Goal: Information Seeking & Learning: Learn about a topic

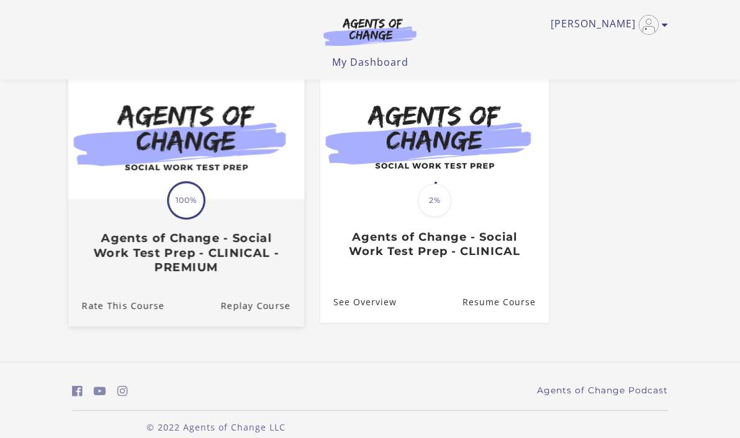
scroll to position [127, 0]
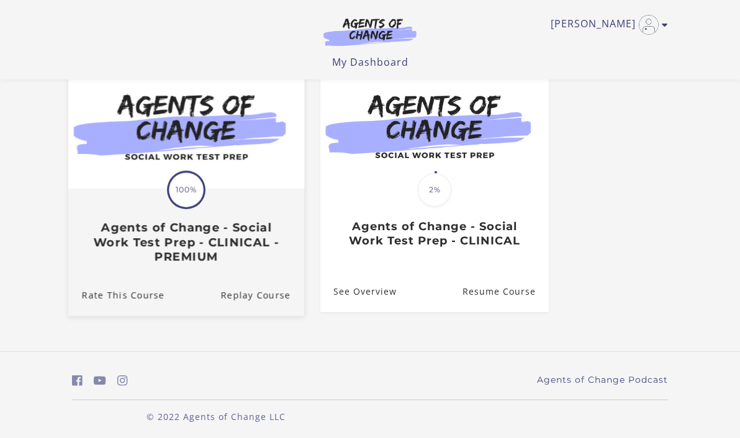
click at [228, 145] on img at bounding box center [186, 124] width 236 height 127
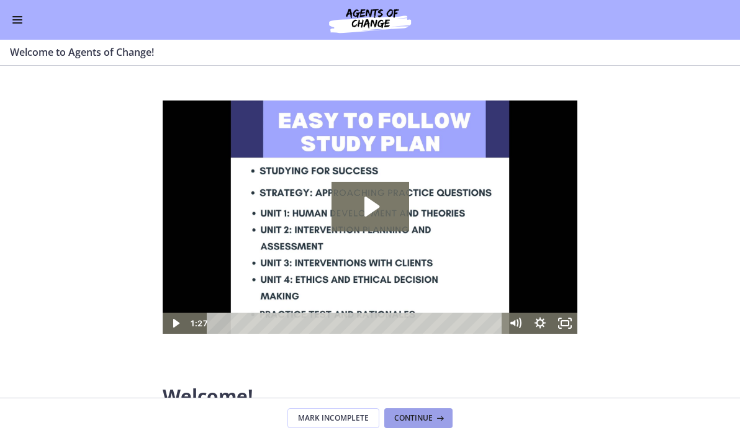
click at [422, 424] on button "Continue" at bounding box center [418, 418] width 68 height 20
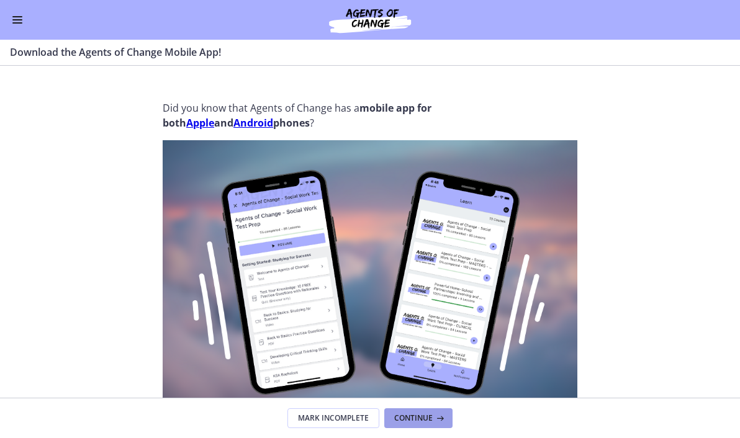
click at [410, 426] on button "Continue" at bounding box center [418, 418] width 68 height 20
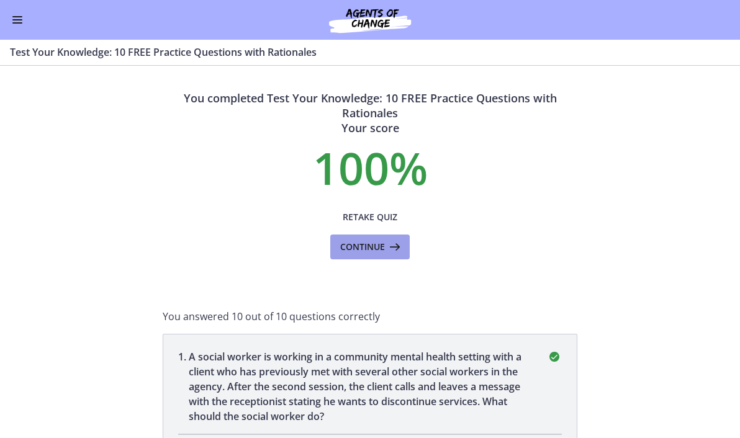
click at [379, 251] on span "Continue" at bounding box center [362, 247] width 45 height 15
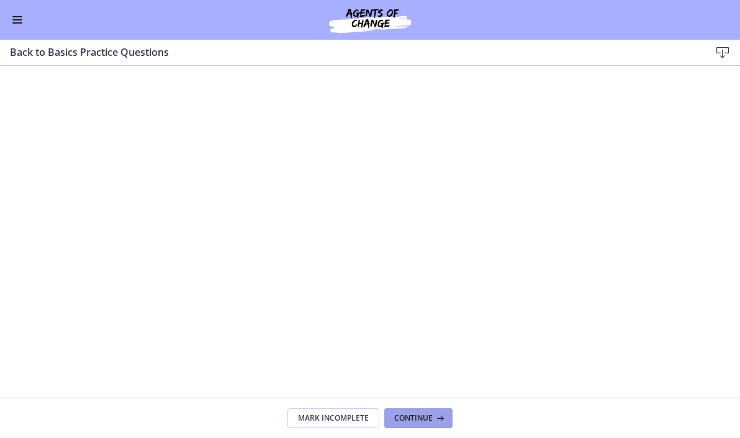
click at [418, 421] on span "Continue" at bounding box center [413, 418] width 38 height 10
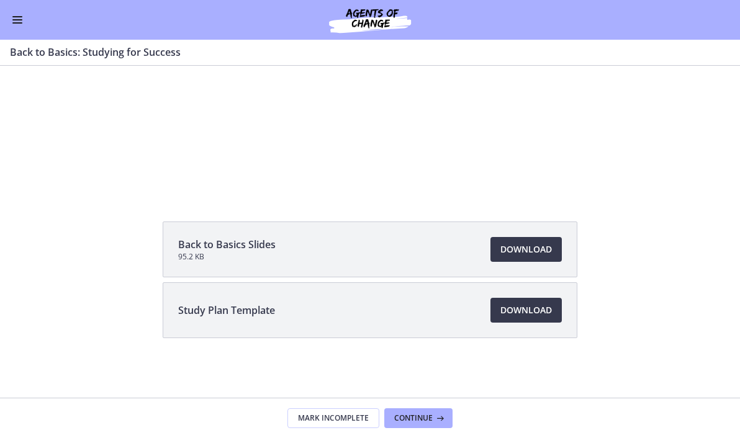
scroll to position [138, 0]
click at [426, 417] on span "Continue" at bounding box center [413, 418] width 38 height 10
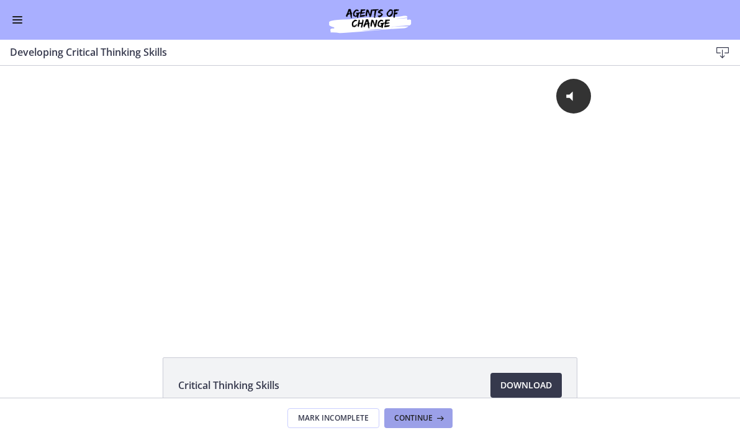
click at [403, 417] on span "Continue" at bounding box center [413, 418] width 38 height 10
click at [415, 423] on button "Continue" at bounding box center [418, 418] width 68 height 20
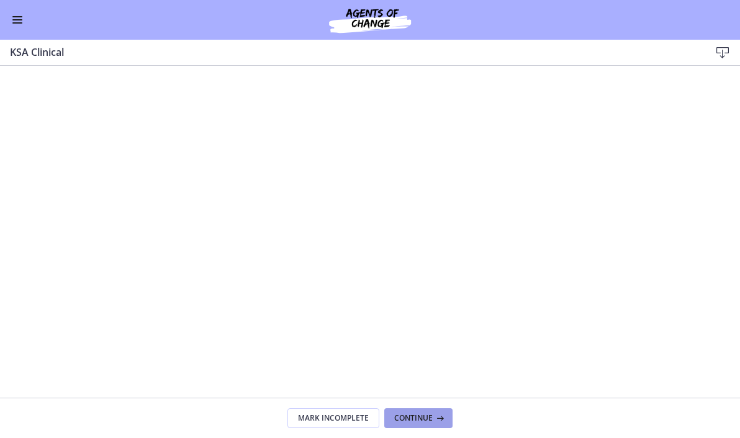
click at [421, 423] on button "Continue" at bounding box center [418, 418] width 68 height 20
click at [415, 421] on span "Continue" at bounding box center [413, 418] width 38 height 10
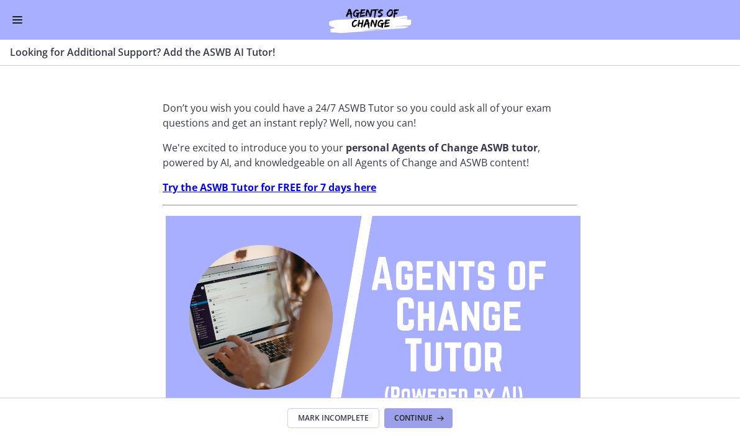
click at [423, 418] on span "Continue" at bounding box center [413, 418] width 38 height 10
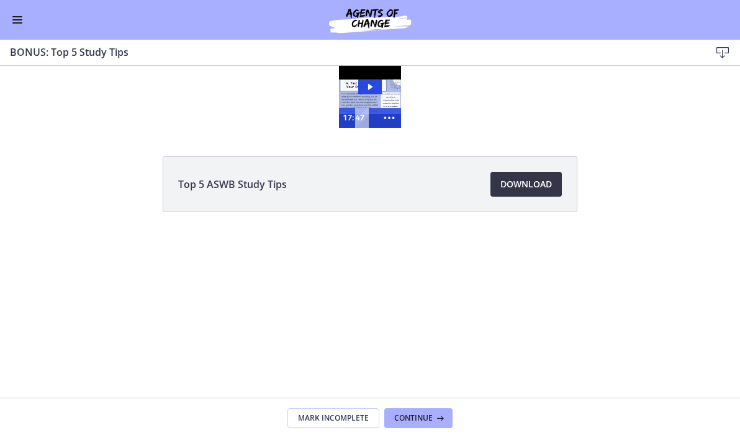
click at [534, 186] on span "Download Opens in a new window" at bounding box center [526, 184] width 52 height 15
click at [431, 420] on span "Continue" at bounding box center [413, 418] width 38 height 10
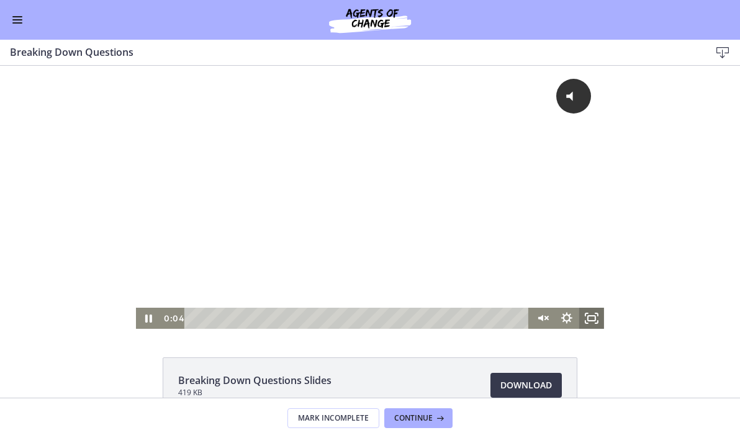
click at [592, 316] on rect "Fullscreen" at bounding box center [591, 318] width 7 height 5
click at [592, 317] on icon "Fullscreen" at bounding box center [591, 318] width 25 height 21
click at [594, 323] on icon "Fullscreen" at bounding box center [592, 318] width 30 height 25
click at [594, 323] on icon "Fullscreen" at bounding box center [591, 318] width 25 height 21
click at [548, 317] on icon "Unmute" at bounding box center [546, 318] width 3 height 3
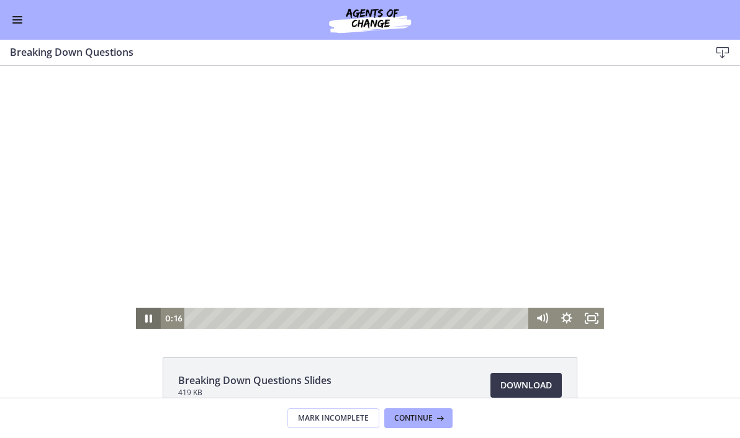
click at [148, 317] on icon "Pause" at bounding box center [148, 318] width 25 height 21
click at [588, 318] on rect "Fullscreen" at bounding box center [591, 318] width 7 height 5
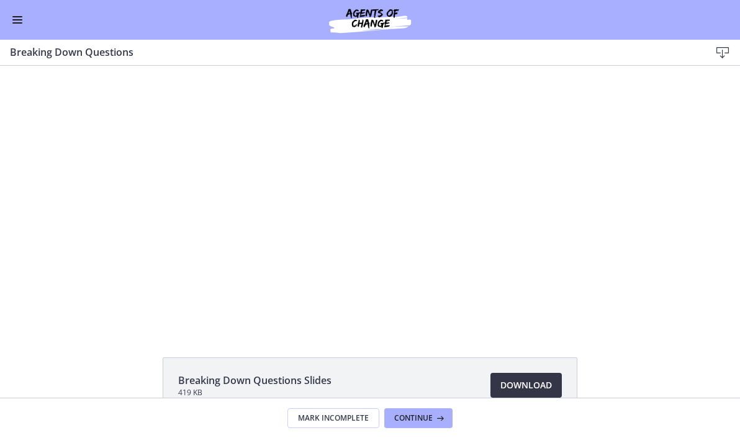
click at [522, 387] on span "Download Opens in a new window" at bounding box center [526, 385] width 52 height 15
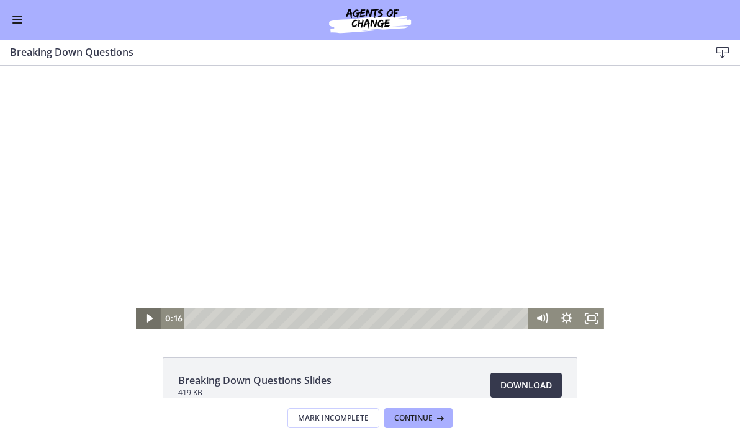
click at [152, 318] on icon "Play Video" at bounding box center [149, 318] width 6 height 9
click at [156, 323] on icon "Pause" at bounding box center [148, 318] width 25 height 21
click at [591, 321] on rect "Fullscreen" at bounding box center [591, 318] width 7 height 5
click at [152, 317] on icon "Play Video" at bounding box center [149, 318] width 25 height 21
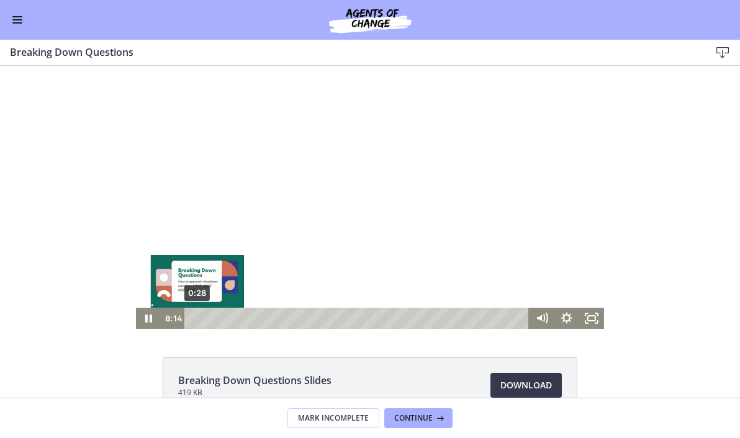
click at [197, 319] on div "0:28" at bounding box center [359, 318] width 330 height 21
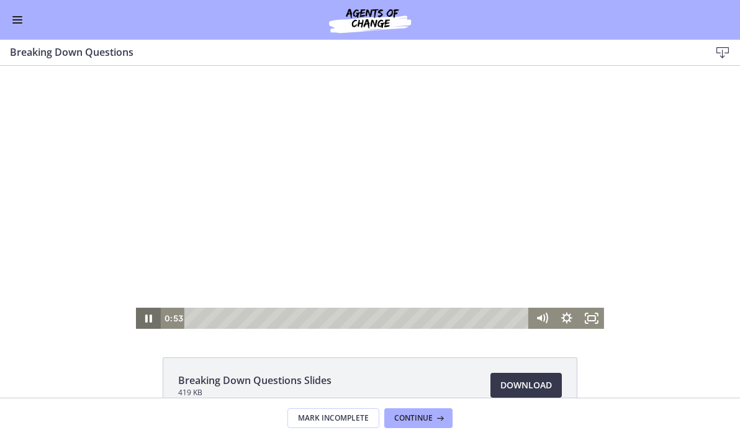
click at [151, 321] on icon "Pause" at bounding box center [148, 319] width 7 height 8
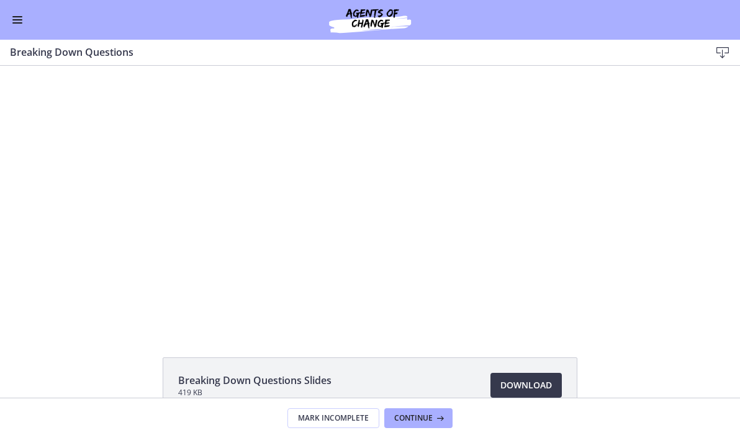
click at [24, 19] on button "Enable menu" at bounding box center [17, 19] width 15 height 15
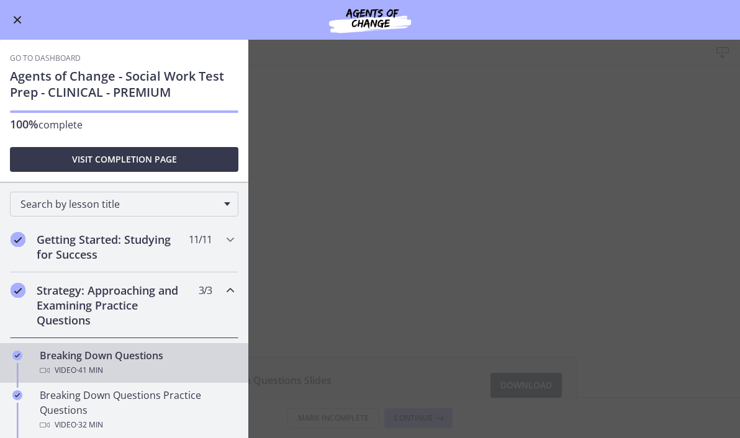
click at [290, 301] on main "Breaking Down Questions Download Enable fullscreen Breaking Down Questions Slid…" at bounding box center [370, 239] width 740 height 399
click at [20, 23] on span "Enable menu" at bounding box center [18, 20] width 8 height 8
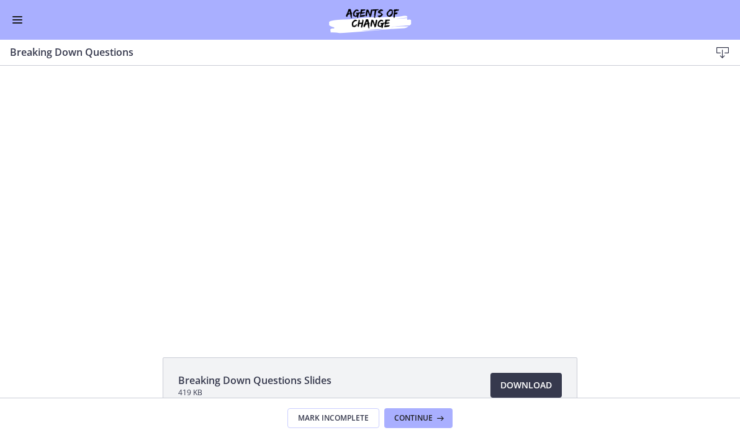
click at [685, 0] on div "Go to Dashboard" at bounding box center [370, 20] width 740 height 40
